Goal: Transaction & Acquisition: Purchase product/service

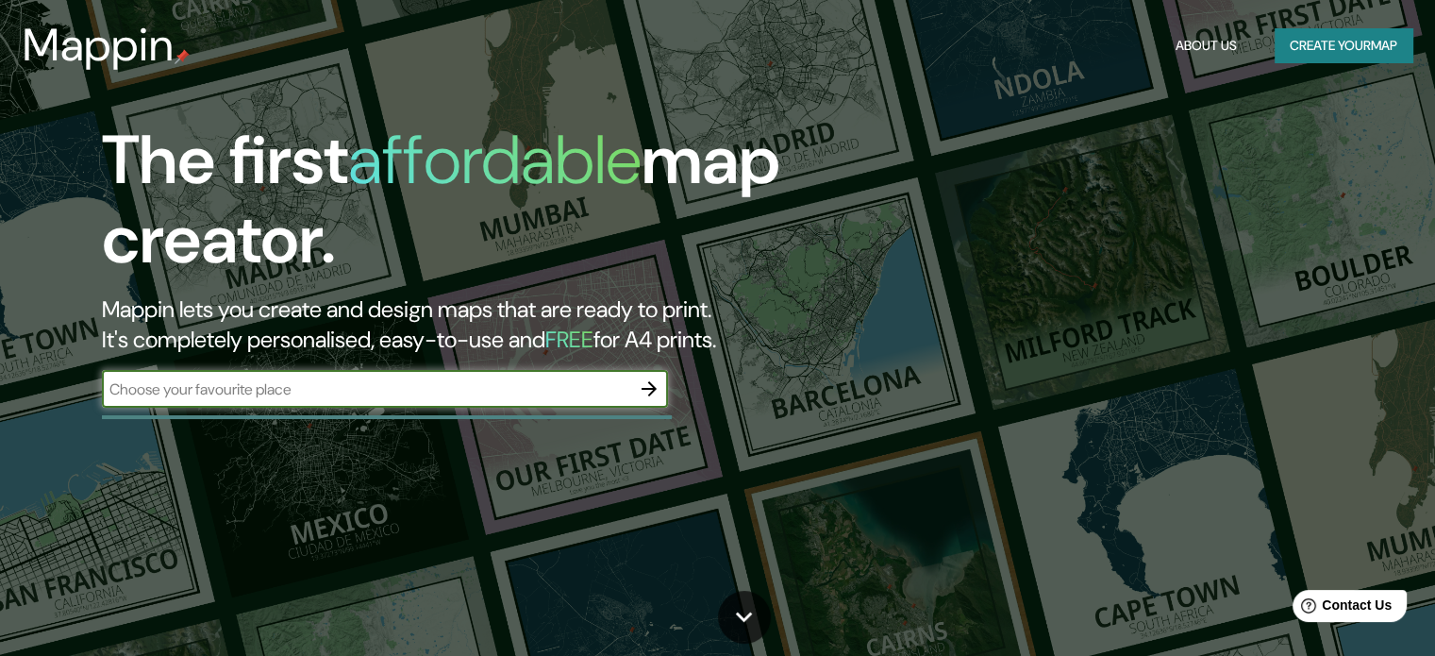
click at [511, 387] on input "text" at bounding box center [366, 389] width 528 height 22
type input "mexicali"
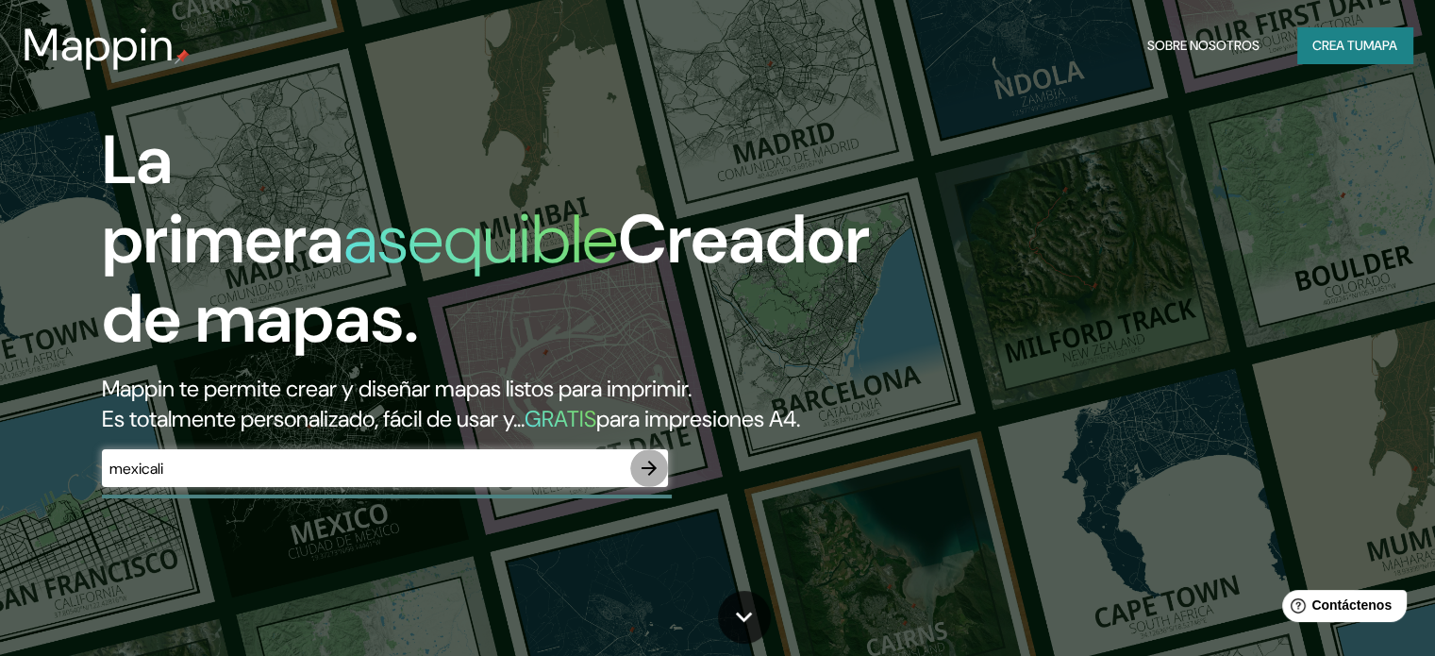
click at [642, 479] on icon "button" at bounding box center [649, 468] width 23 height 23
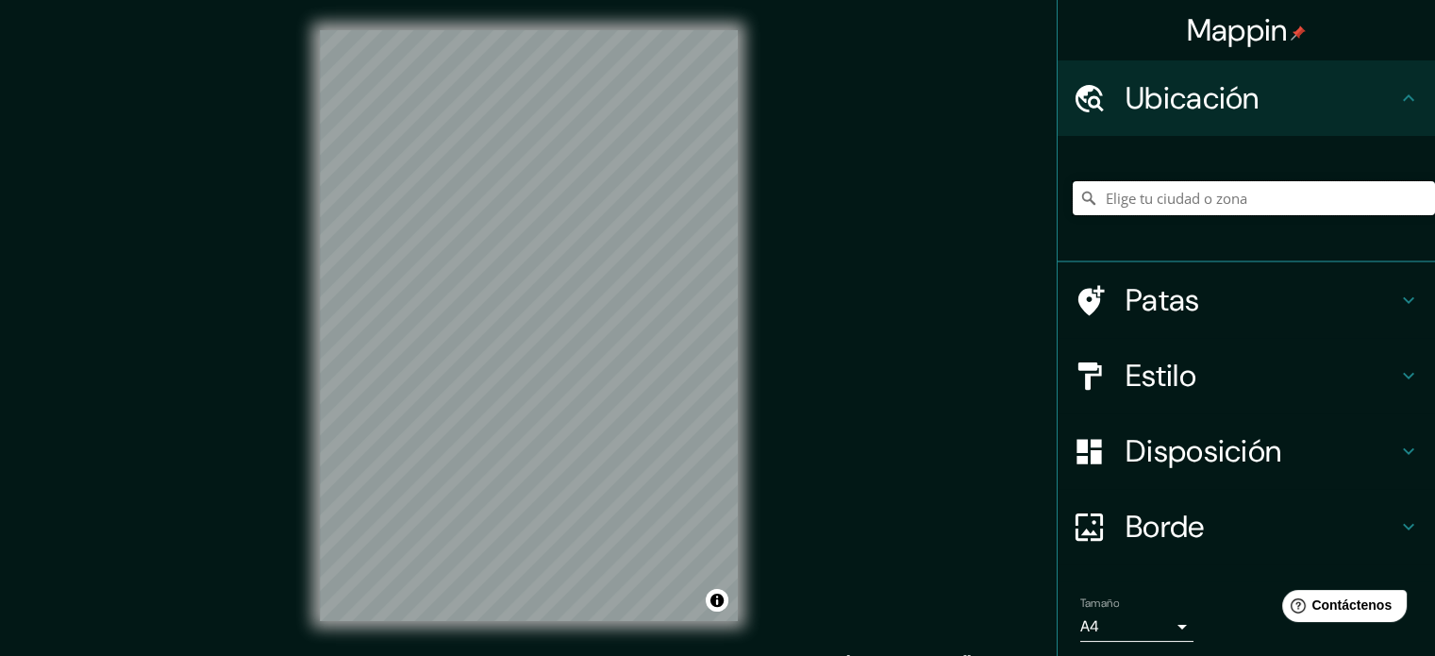
click at [1216, 195] on input "Elige tu ciudad o zona" at bounding box center [1254, 198] width 362 height 34
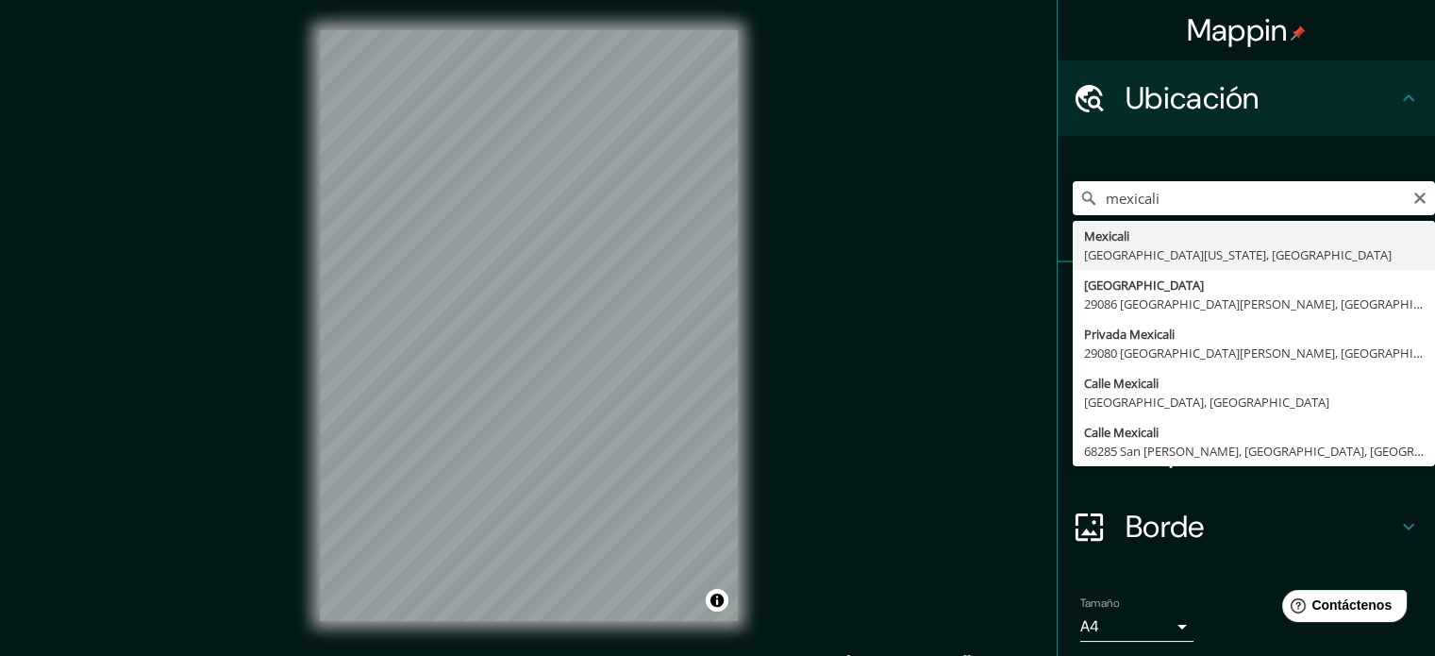
type input "Mexicali, [GEOGRAPHIC_DATA][US_STATE], [GEOGRAPHIC_DATA]"
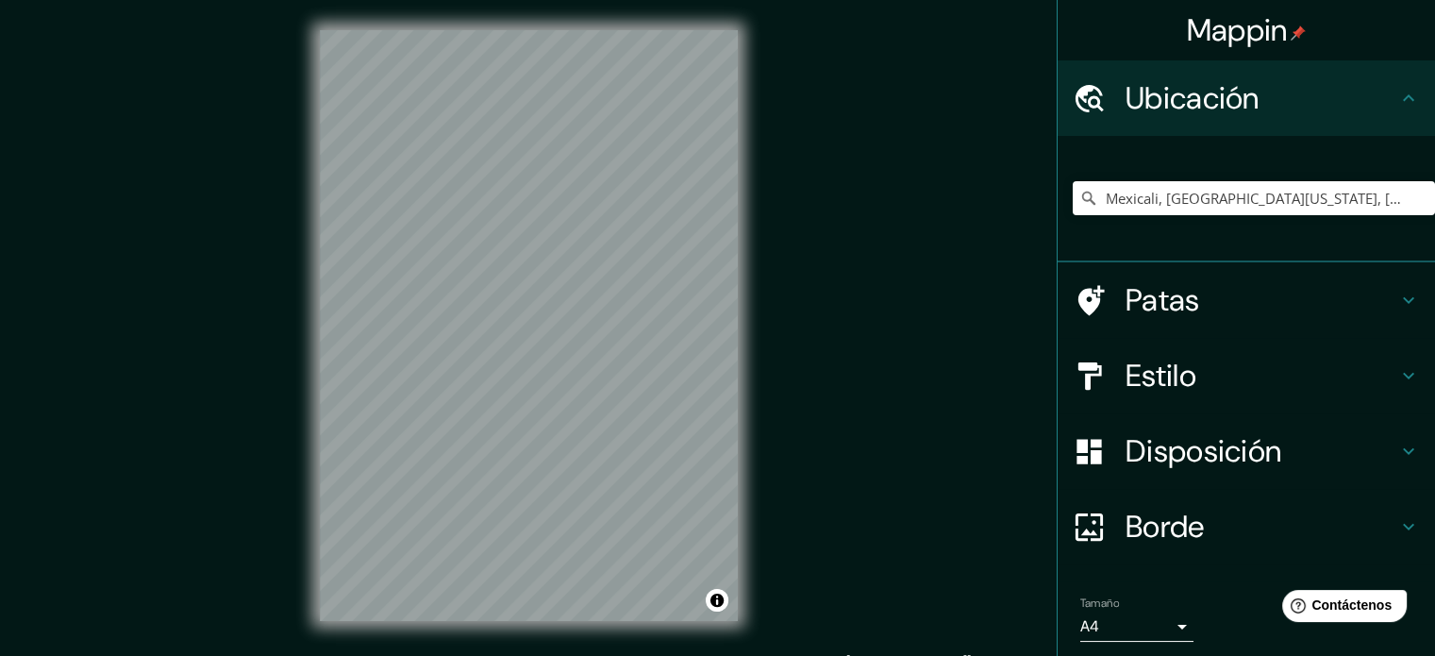
click at [1132, 271] on div "Patas" at bounding box center [1246, 299] width 377 height 75
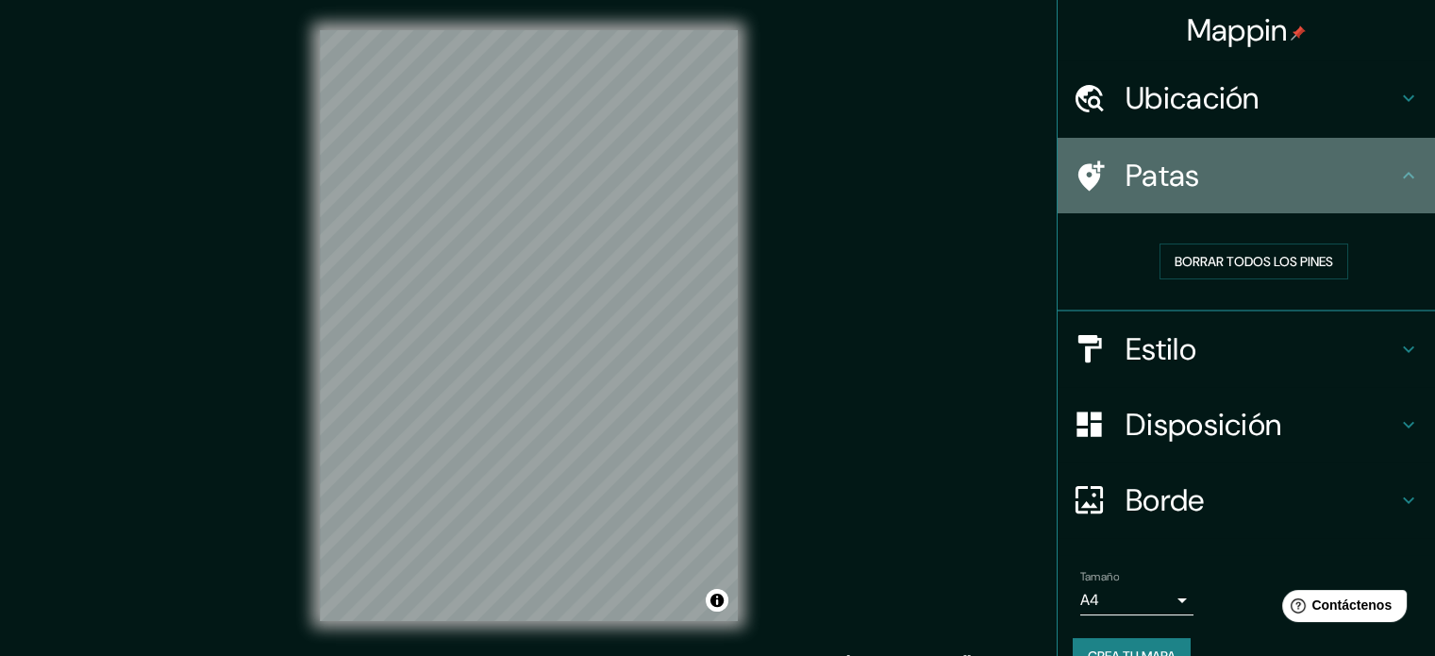
click at [1296, 192] on h4 "Patas" at bounding box center [1262, 176] width 272 height 38
click at [1398, 164] on icon at bounding box center [1409, 175] width 23 height 23
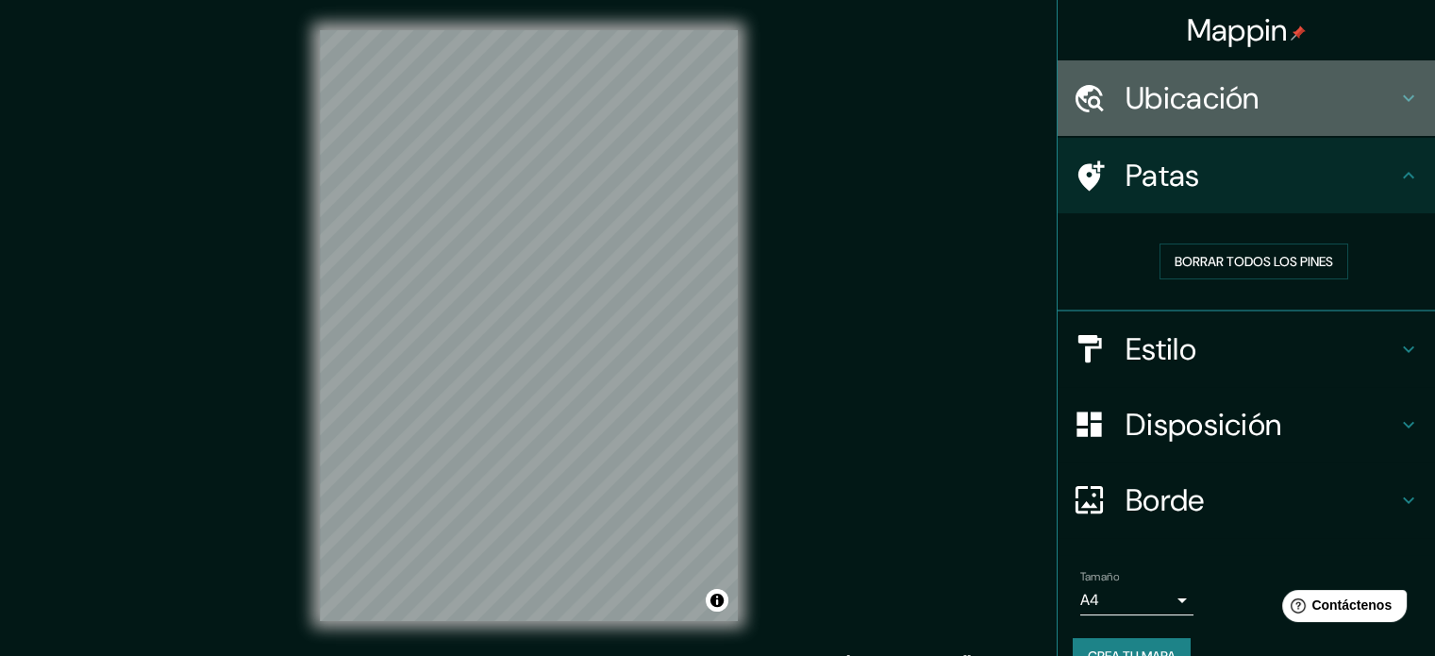
click at [1398, 104] on icon at bounding box center [1409, 98] width 23 height 23
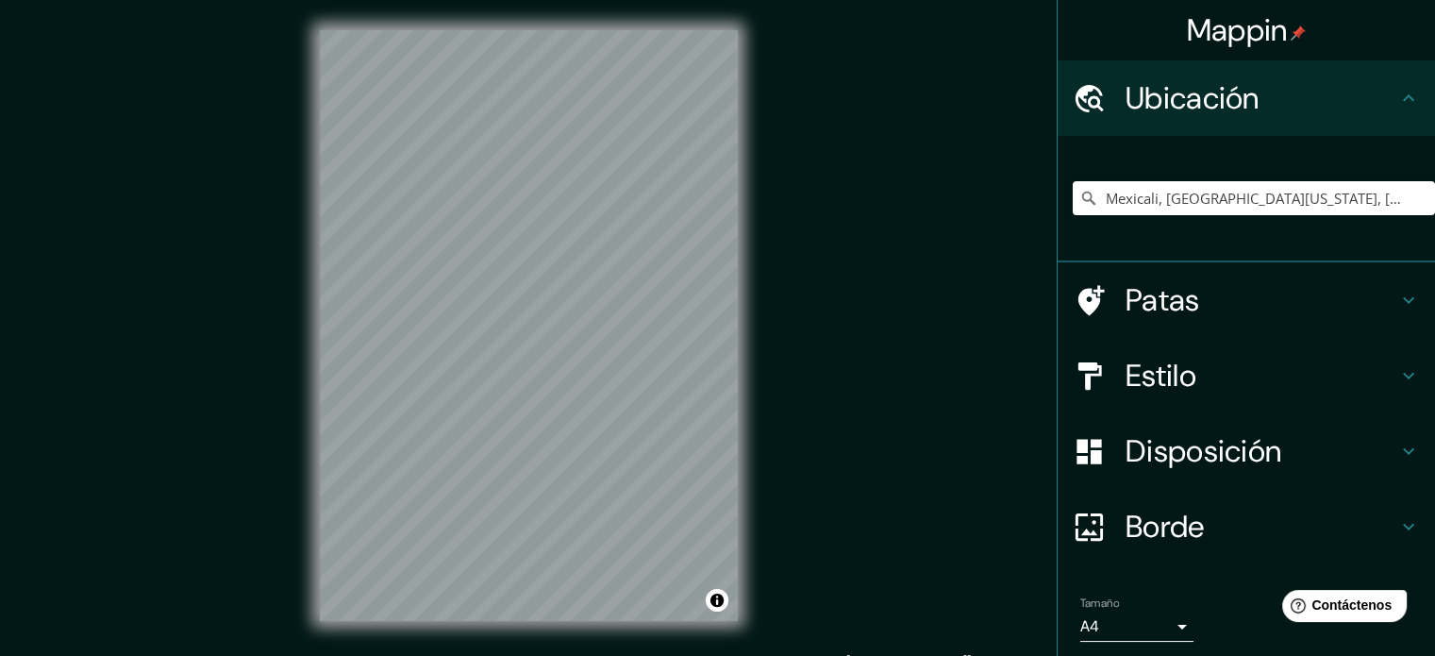
click at [1339, 369] on h4 "Estilo" at bounding box center [1262, 376] width 272 height 38
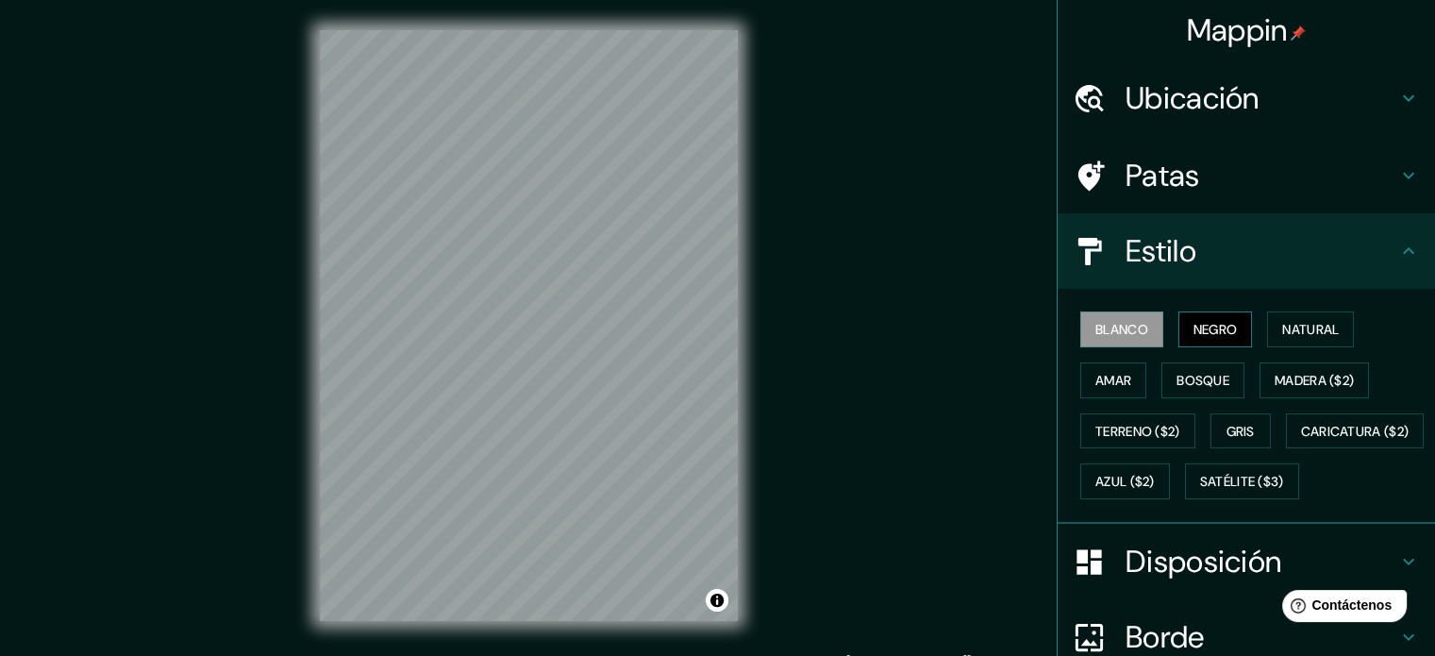
click at [1194, 321] on font "Negro" at bounding box center [1216, 329] width 44 height 17
click at [1129, 324] on font "Blanco" at bounding box center [1122, 329] width 53 height 17
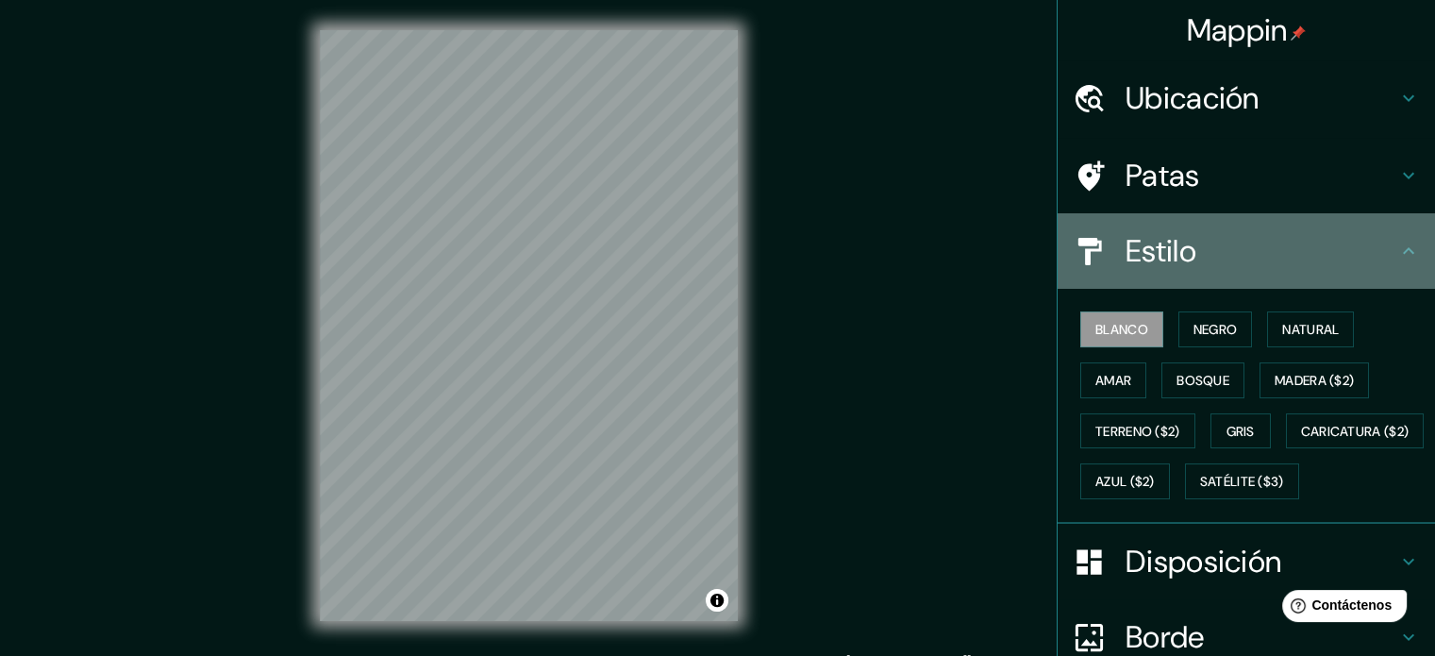
click at [1318, 256] on h4 "Estilo" at bounding box center [1262, 251] width 272 height 38
click at [1401, 248] on icon at bounding box center [1409, 251] width 23 height 23
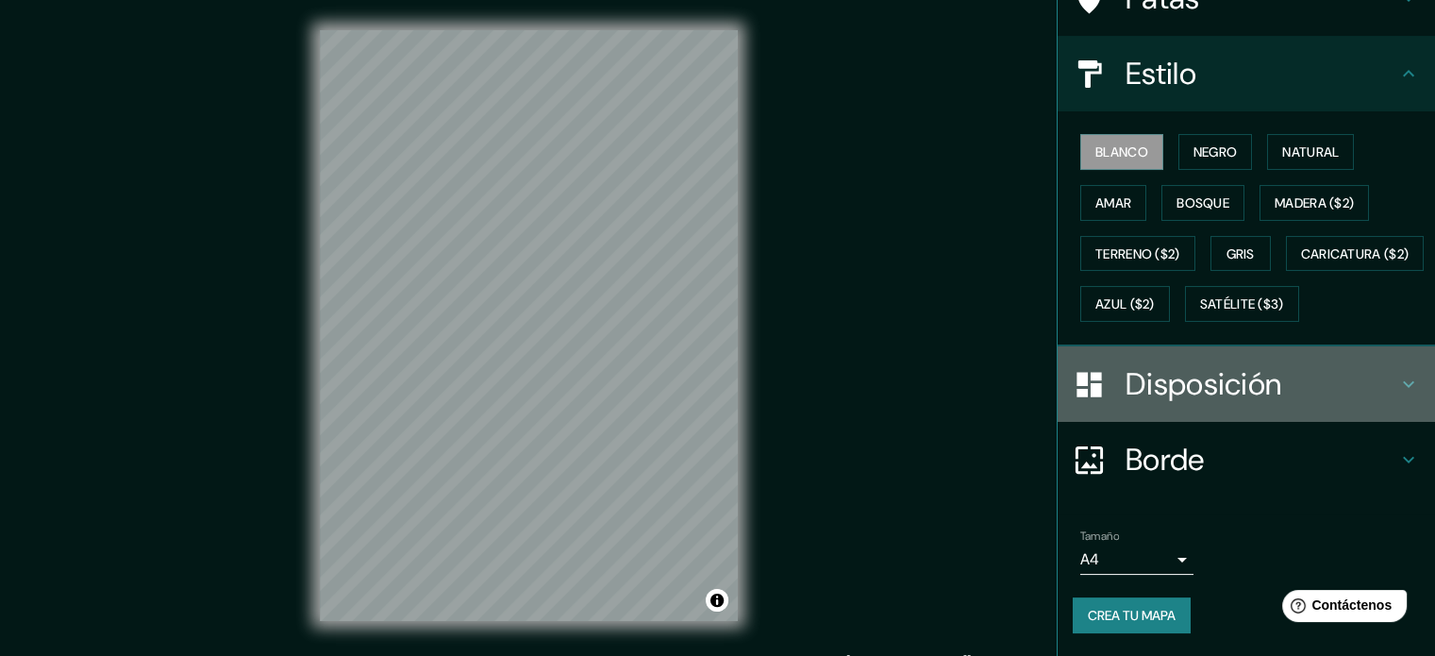
click at [1345, 403] on h4 "Disposición" at bounding box center [1262, 384] width 272 height 38
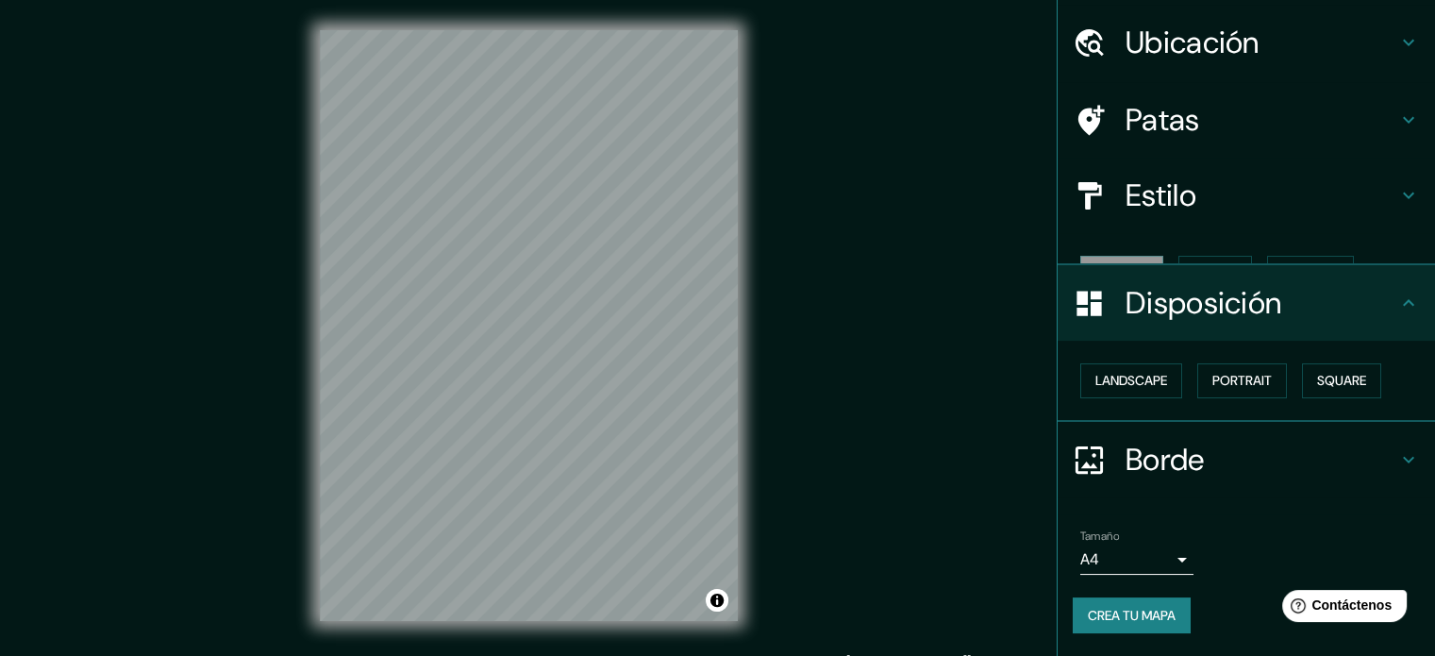
scroll to position [23, 0]
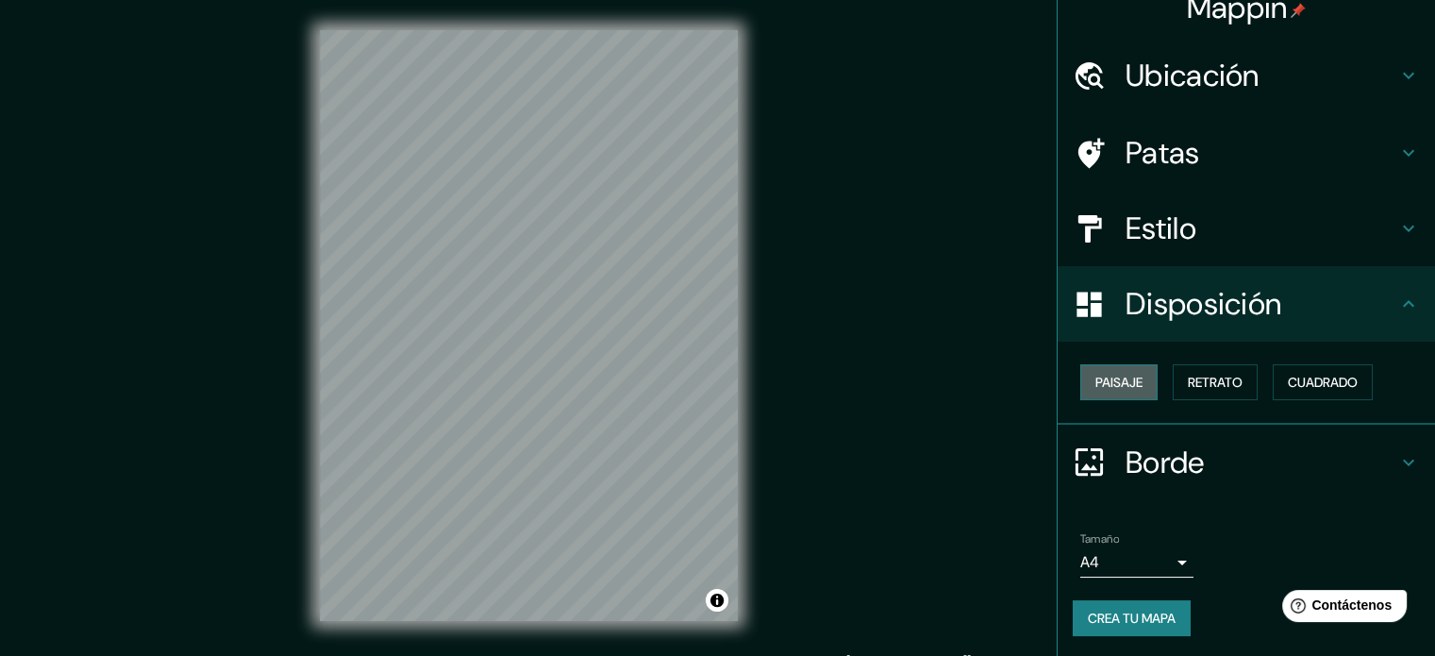
click at [1106, 379] on font "Paisaje" at bounding box center [1119, 382] width 47 height 17
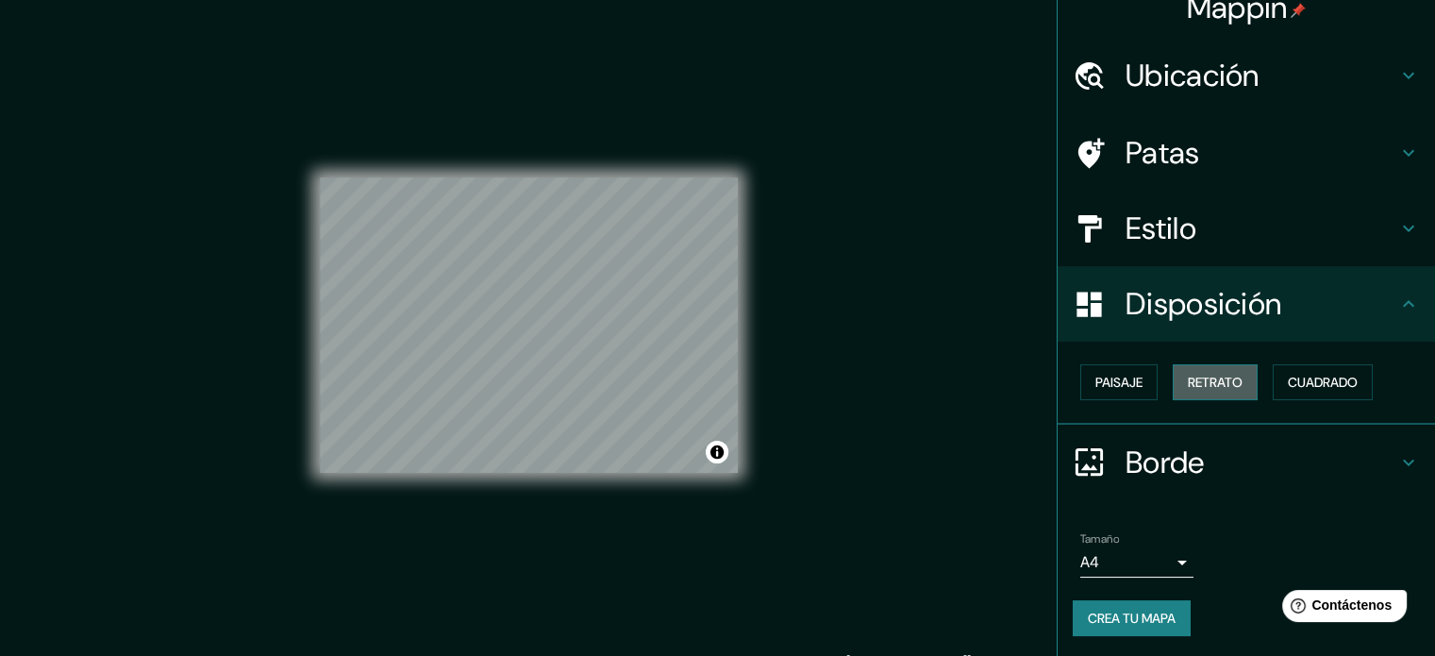
click at [1194, 379] on font "Retrato" at bounding box center [1215, 382] width 55 height 17
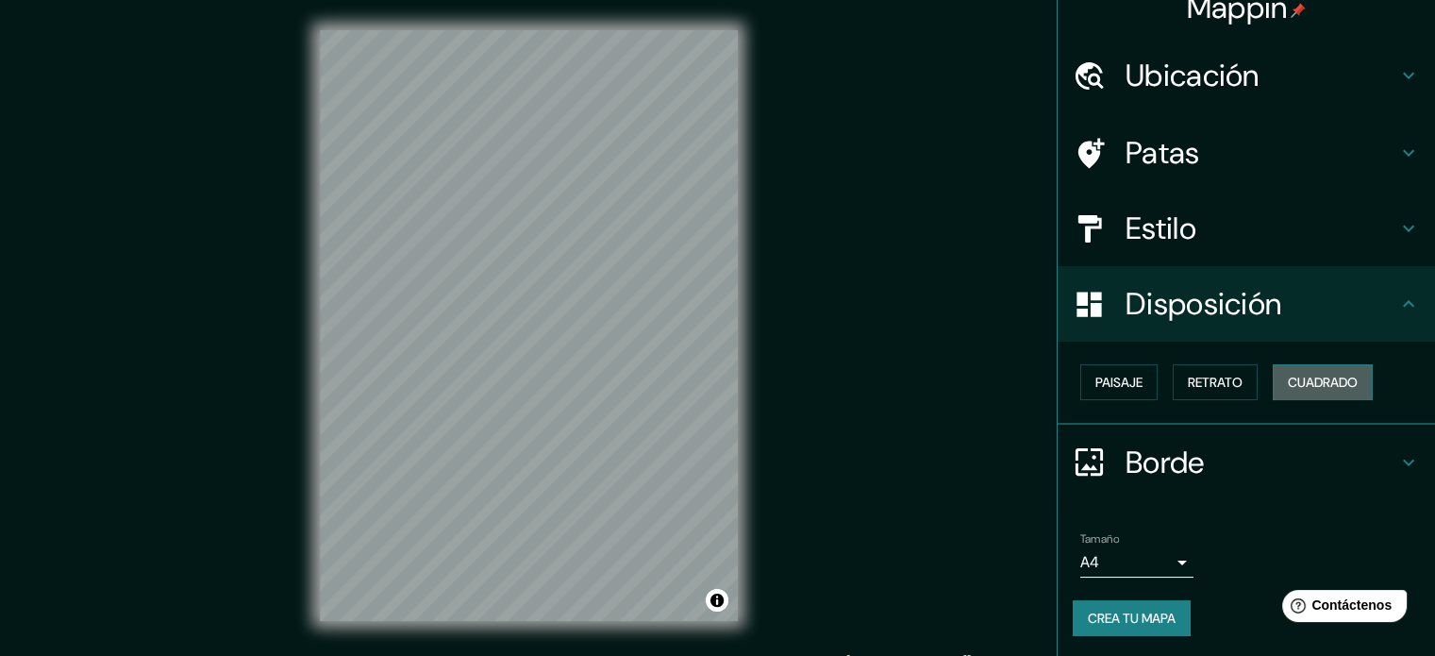
click at [1273, 372] on button "Cuadrado" at bounding box center [1323, 382] width 100 height 36
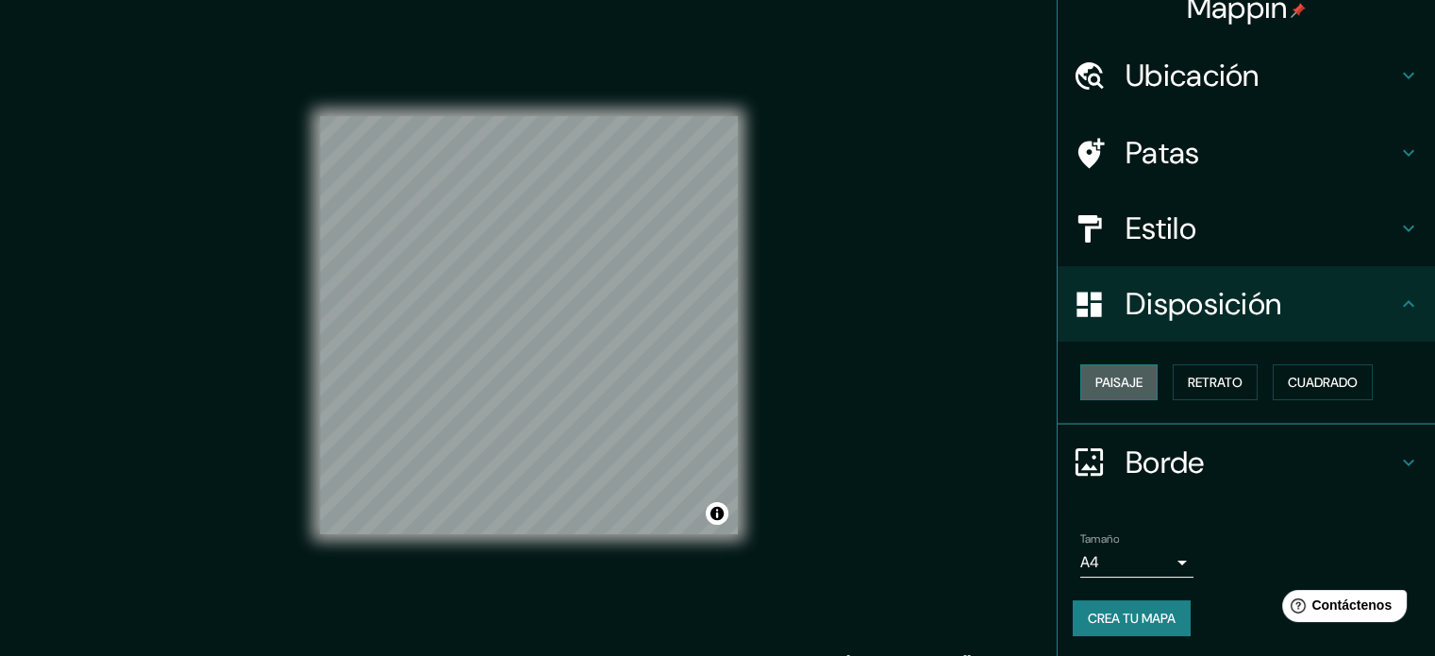
click at [1121, 380] on font "Paisaje" at bounding box center [1119, 382] width 47 height 17
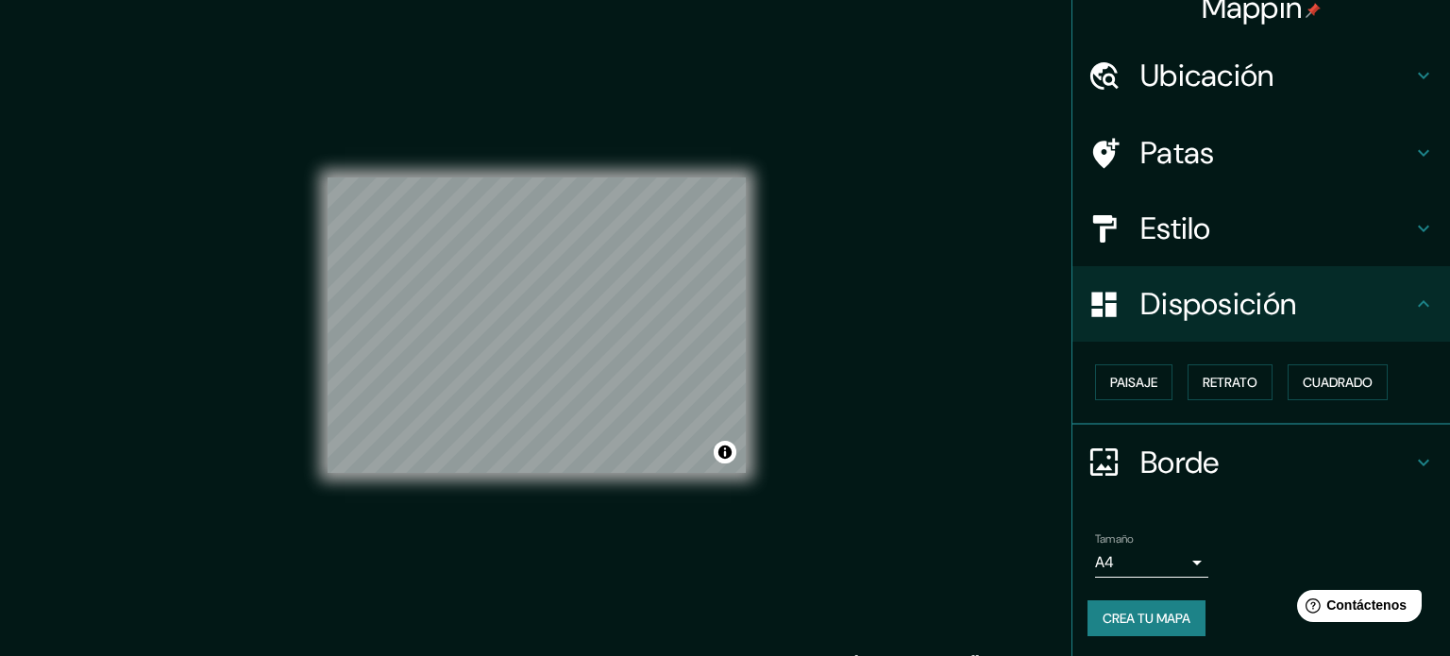
click at [1168, 559] on body "Mappin Ubicación Mexicali, [GEOGRAPHIC_DATA][US_STATE], [GEOGRAPHIC_DATA] Patas…" at bounding box center [725, 328] width 1450 height 656
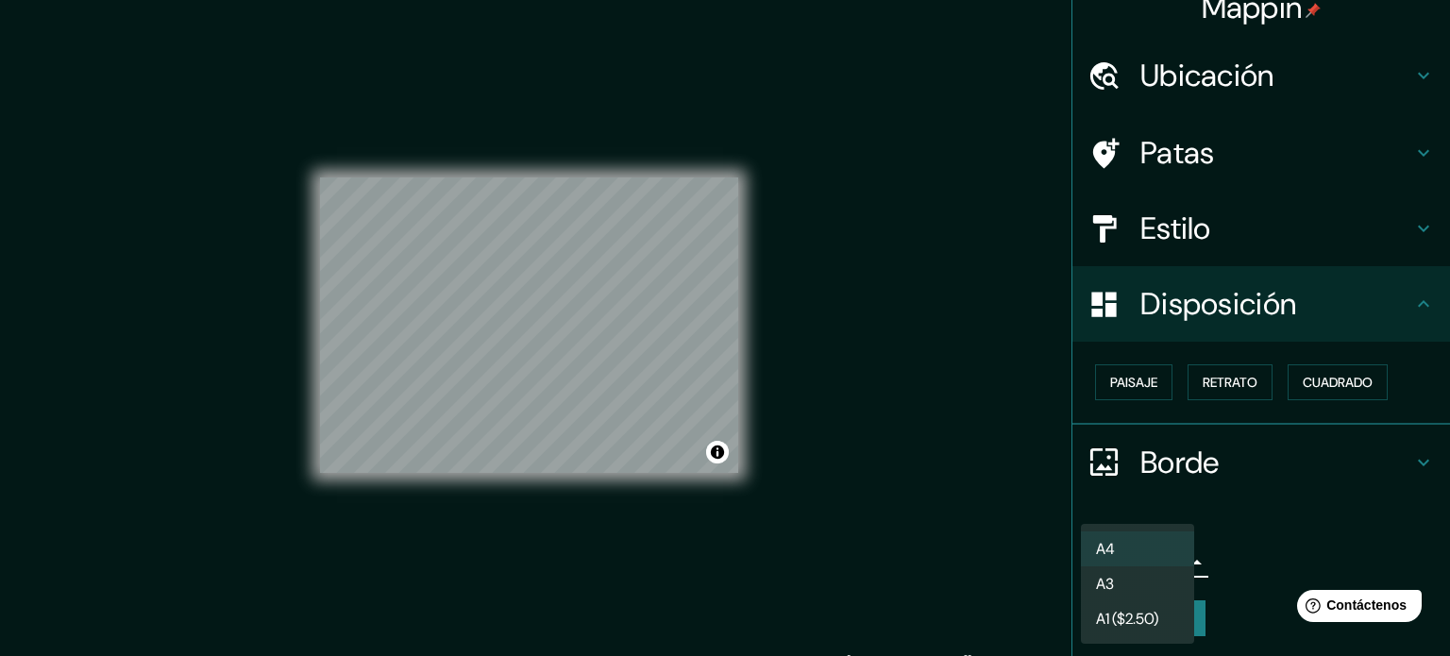
click at [1310, 510] on div at bounding box center [725, 328] width 1450 height 656
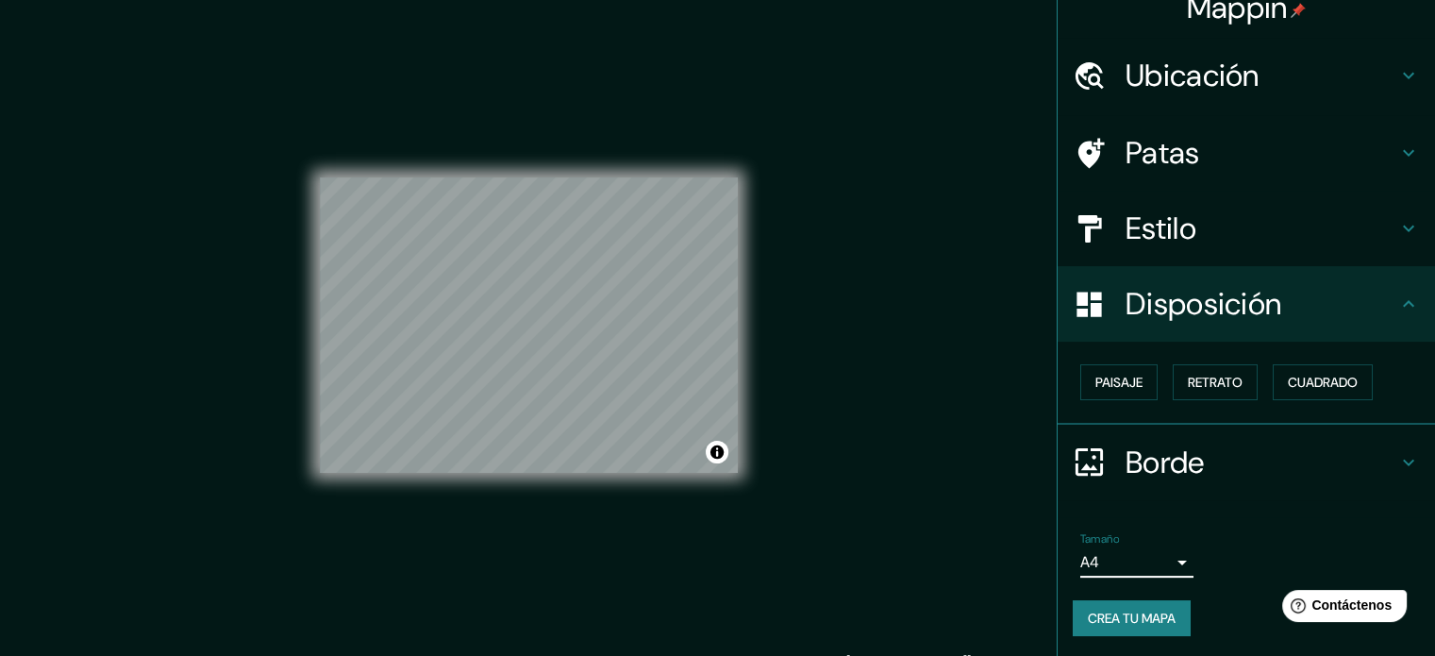
click at [1398, 451] on icon at bounding box center [1409, 462] width 23 height 23
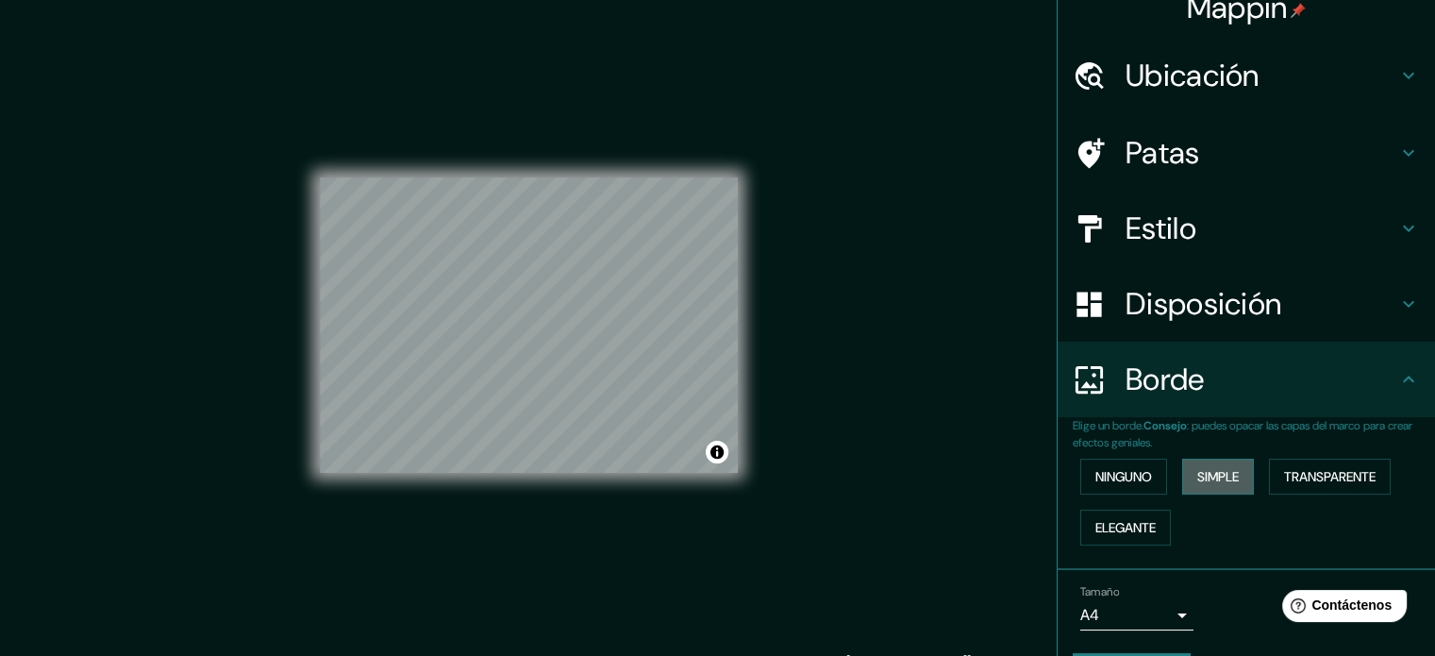
click at [1209, 479] on font "Simple" at bounding box center [1219, 476] width 42 height 17
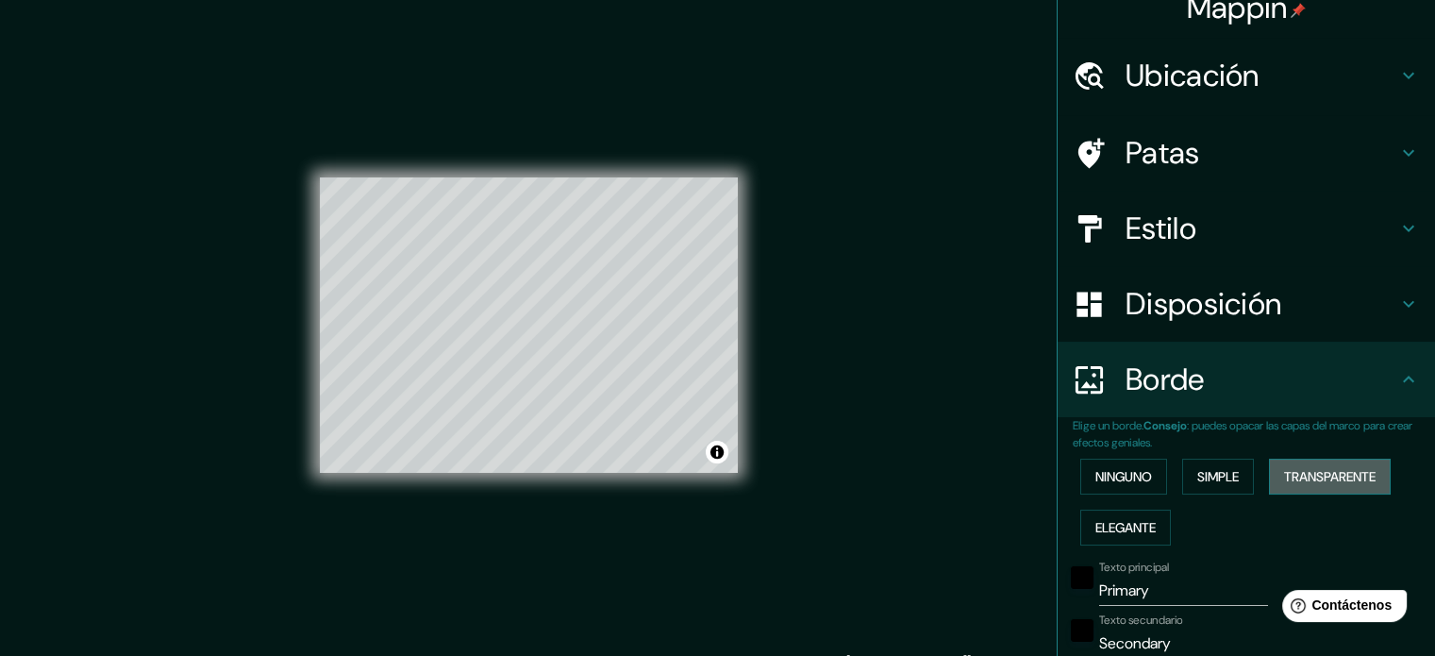
click at [1325, 474] on font "Transparente" at bounding box center [1330, 476] width 92 height 17
click at [1119, 524] on font "Elegante" at bounding box center [1126, 527] width 60 height 17
click at [1112, 468] on font "Ninguno" at bounding box center [1124, 476] width 57 height 17
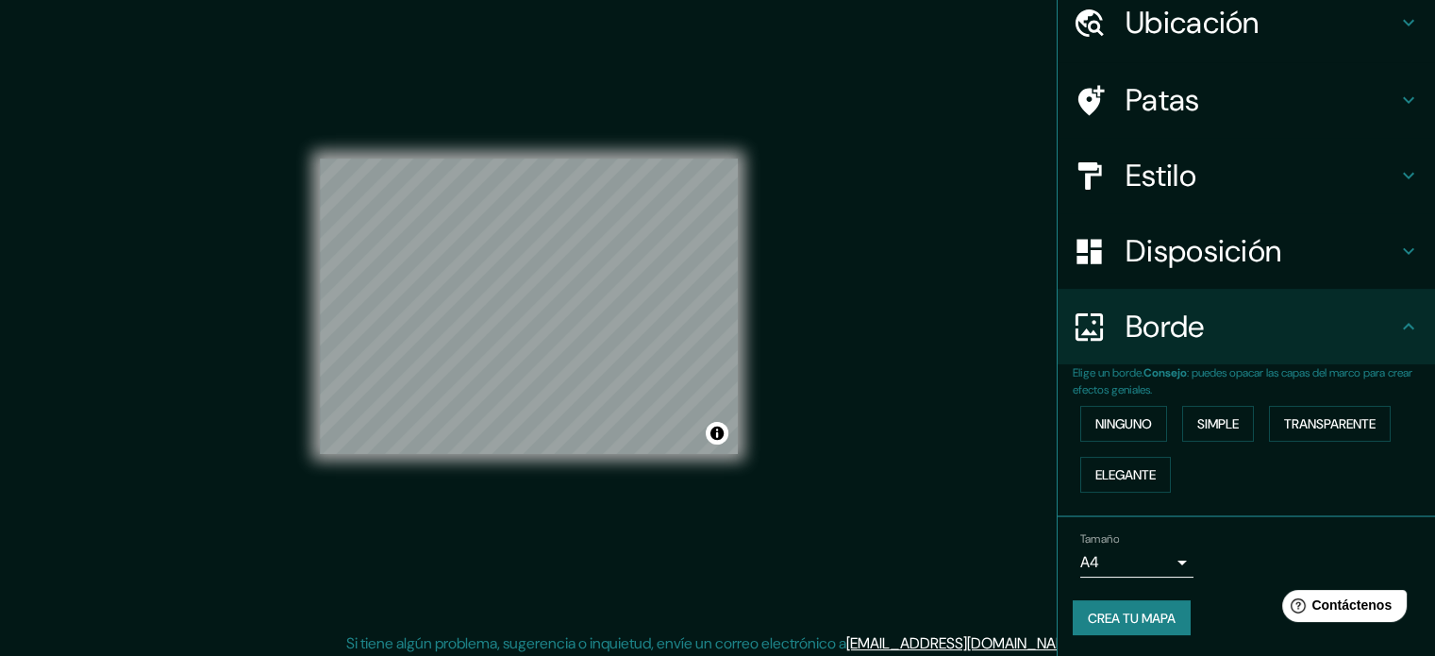
scroll to position [25, 0]
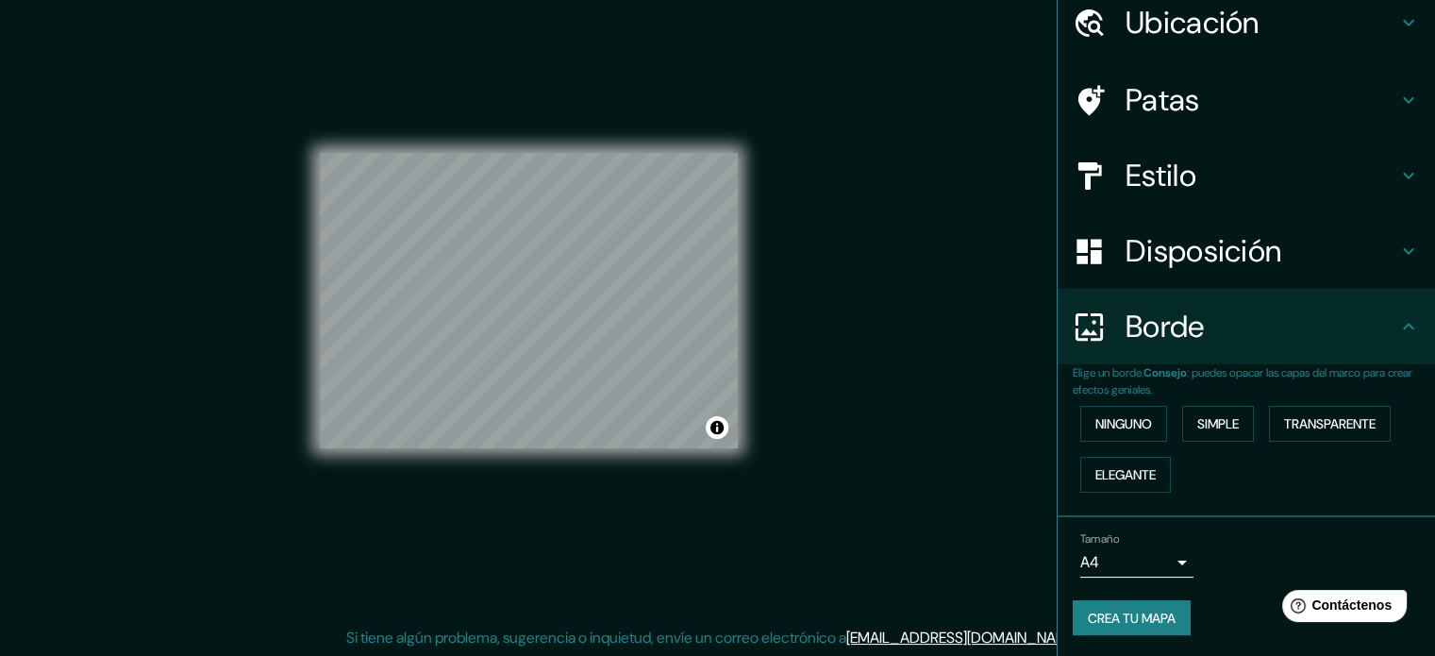
click at [1307, 531] on div "Tamaño A4 single" at bounding box center [1246, 555] width 347 height 60
click at [1088, 606] on font "Crea tu mapa" at bounding box center [1132, 618] width 88 height 25
click at [1398, 25] on icon at bounding box center [1409, 22] width 23 height 23
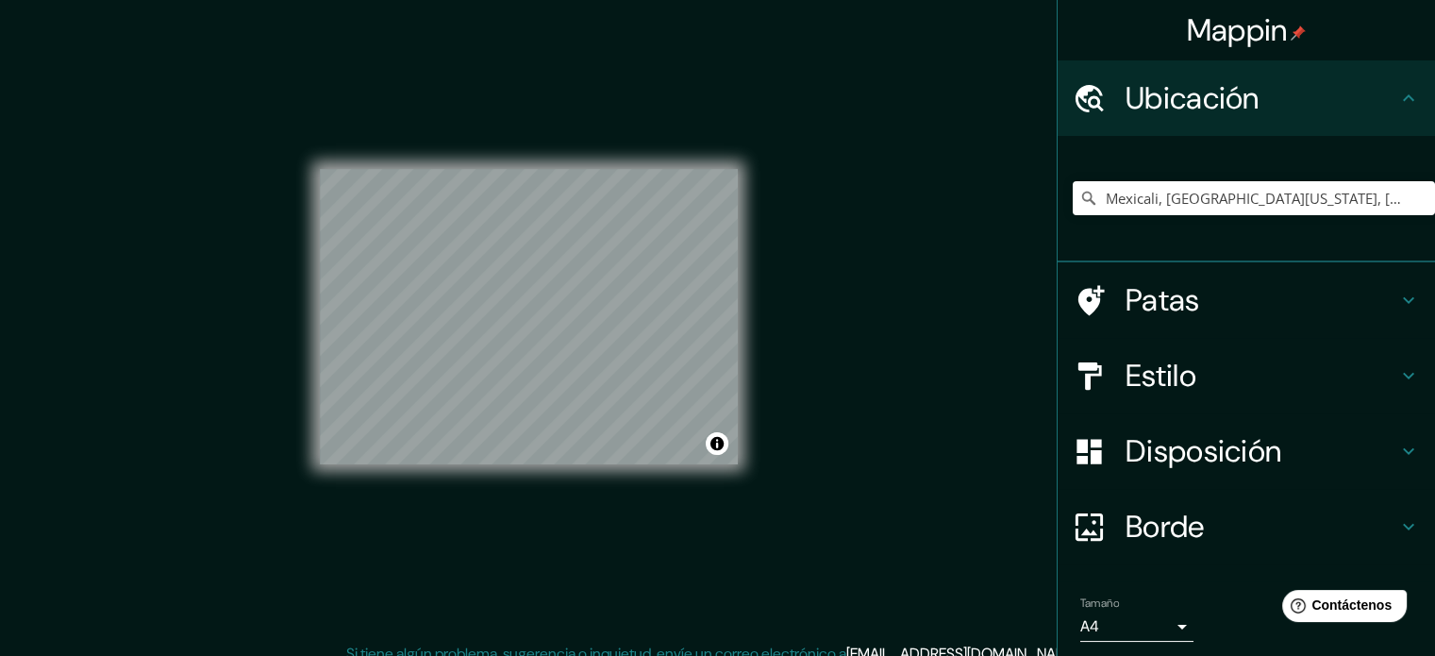
scroll to position [0, 0]
